Goal: Information Seeking & Learning: Learn about a topic

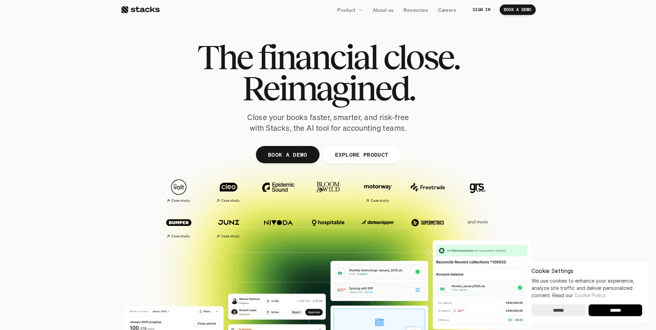
click at [112, 109] on div at bounding box center [328, 214] width 656 height 221
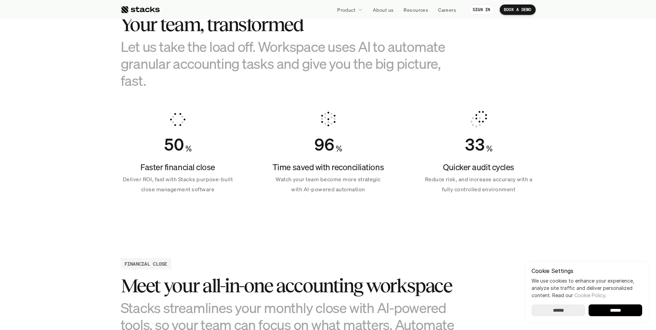
scroll to position [484, 0]
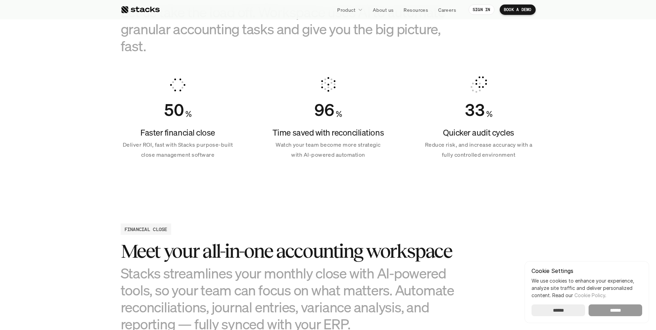
click at [623, 313] on input "******" at bounding box center [616, 310] width 54 height 12
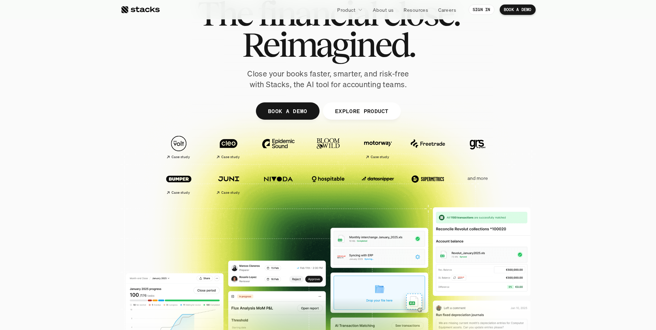
scroll to position [0, 0]
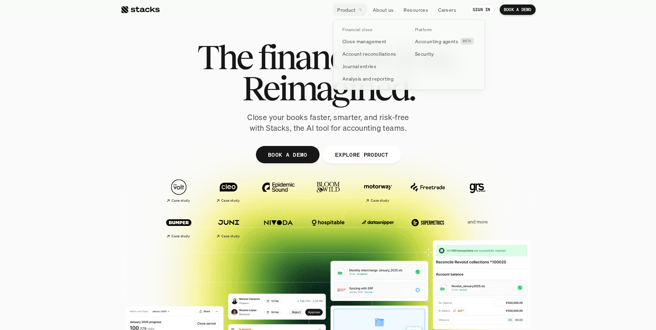
click at [352, 10] on p "Product" at bounding box center [346, 9] width 18 height 7
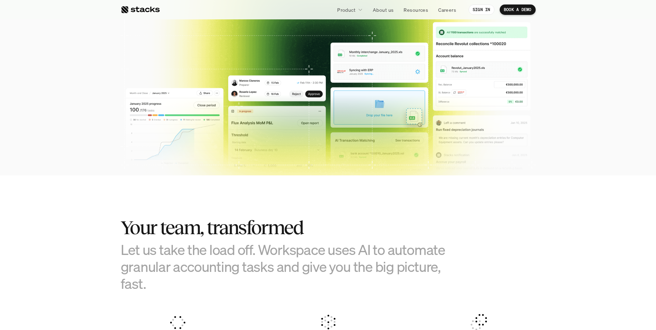
scroll to position [242, 0]
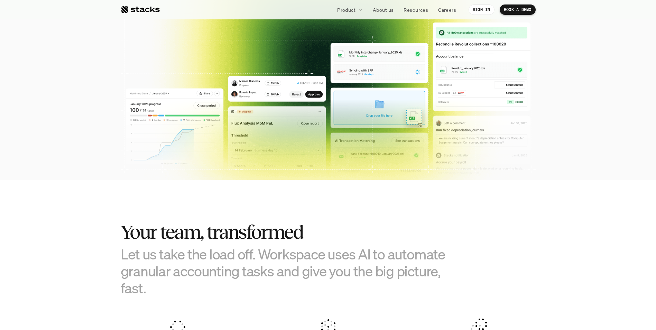
click at [254, 135] on img at bounding box center [328, 116] width 405 height 199
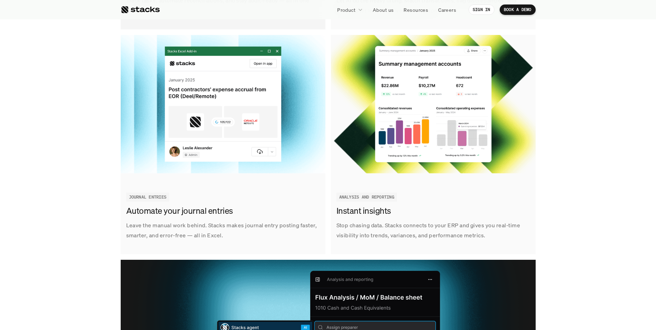
scroll to position [1037, 0]
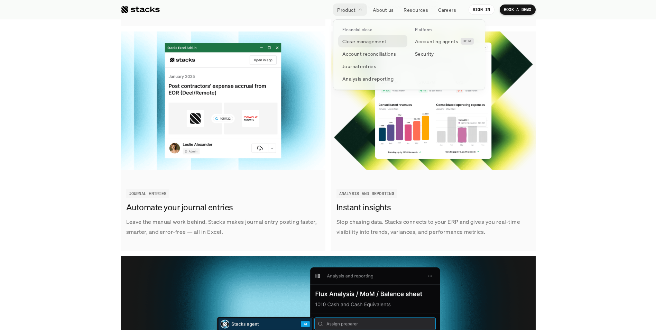
click at [362, 41] on p "Close management" at bounding box center [364, 41] width 44 height 7
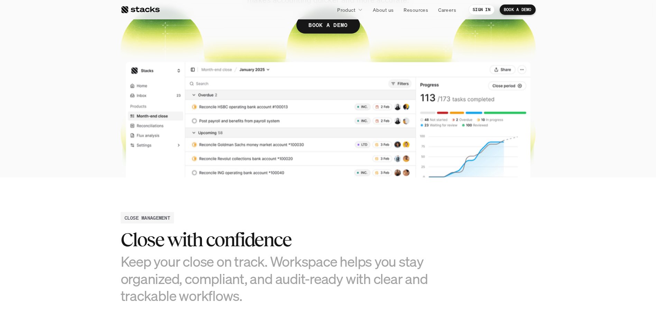
scroll to position [104, 0]
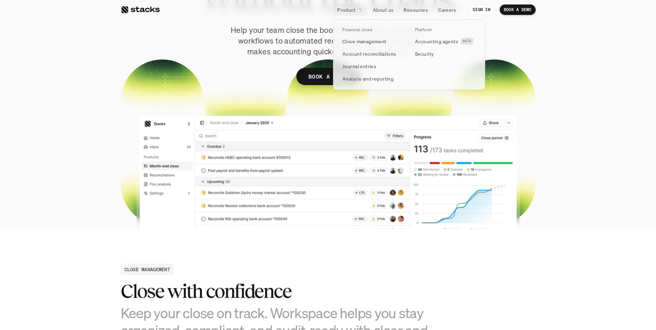
click at [356, 11] on link "Product" at bounding box center [350, 9] width 34 height 12
click at [363, 56] on p "Account reconciliations" at bounding box center [369, 53] width 54 height 7
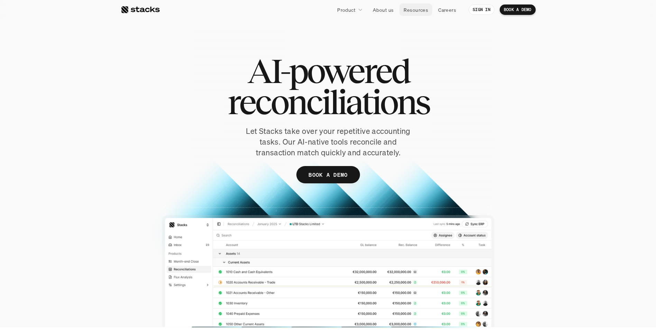
click at [417, 11] on p "Resources" at bounding box center [416, 9] width 25 height 7
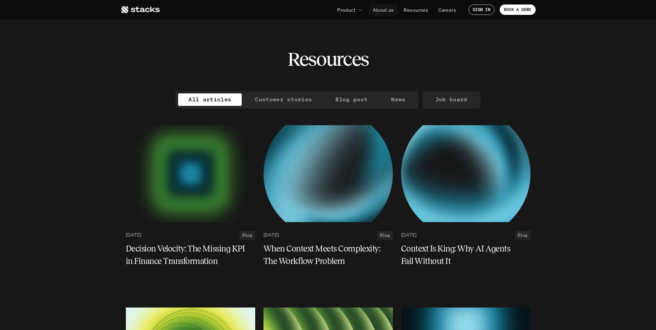
click at [382, 9] on p "About us" at bounding box center [383, 9] width 21 height 7
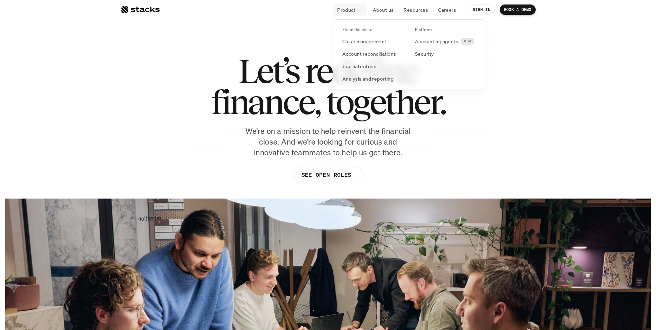
click at [347, 10] on p "Product" at bounding box center [346, 9] width 18 height 7
click at [359, 67] on p "Journal entries" at bounding box center [359, 66] width 34 height 7
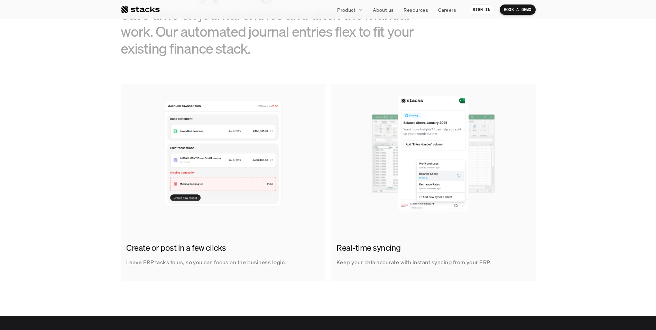
scroll to position [277, 0]
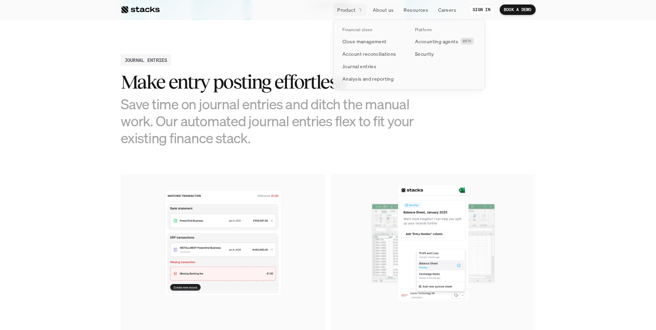
click at [351, 11] on p "Product" at bounding box center [346, 9] width 18 height 7
click at [357, 79] on p "Analysis and reporting" at bounding box center [367, 78] width 51 height 7
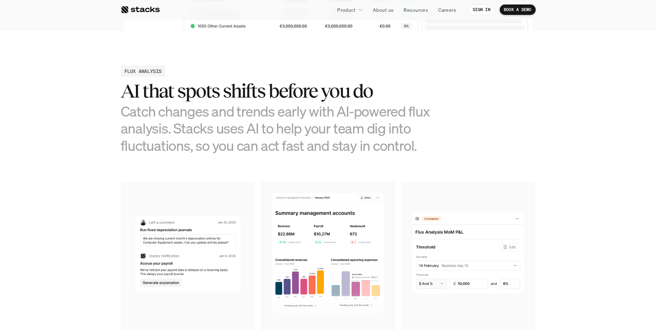
scroll to position [242, 0]
